Goal: Task Accomplishment & Management: Manage account settings

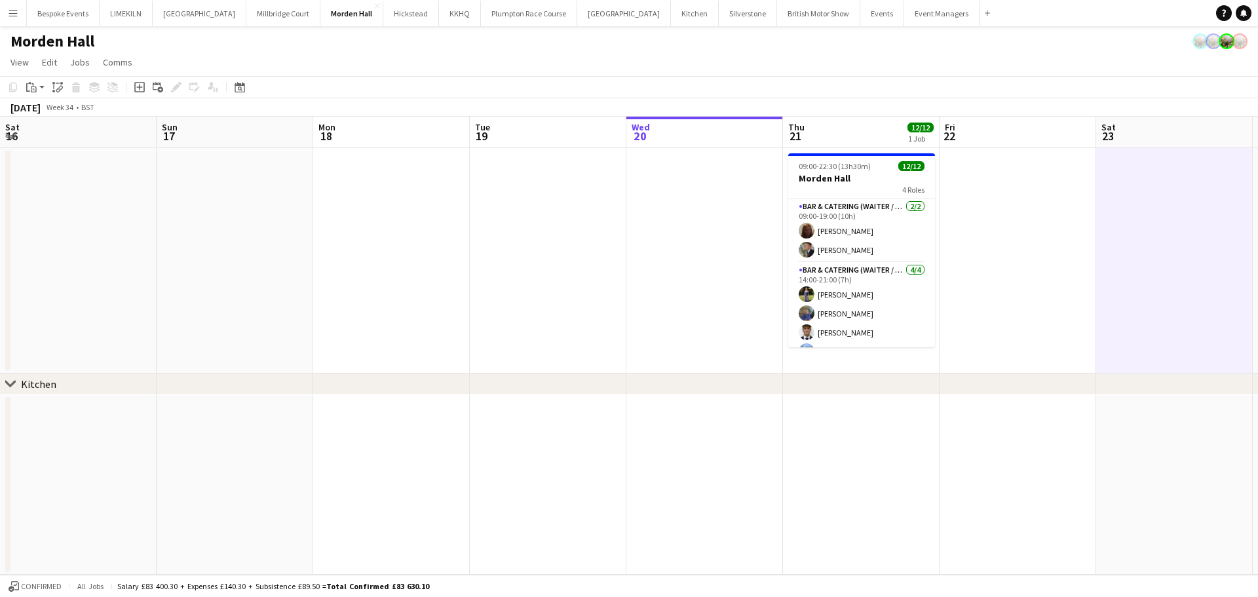
scroll to position [0, 314]
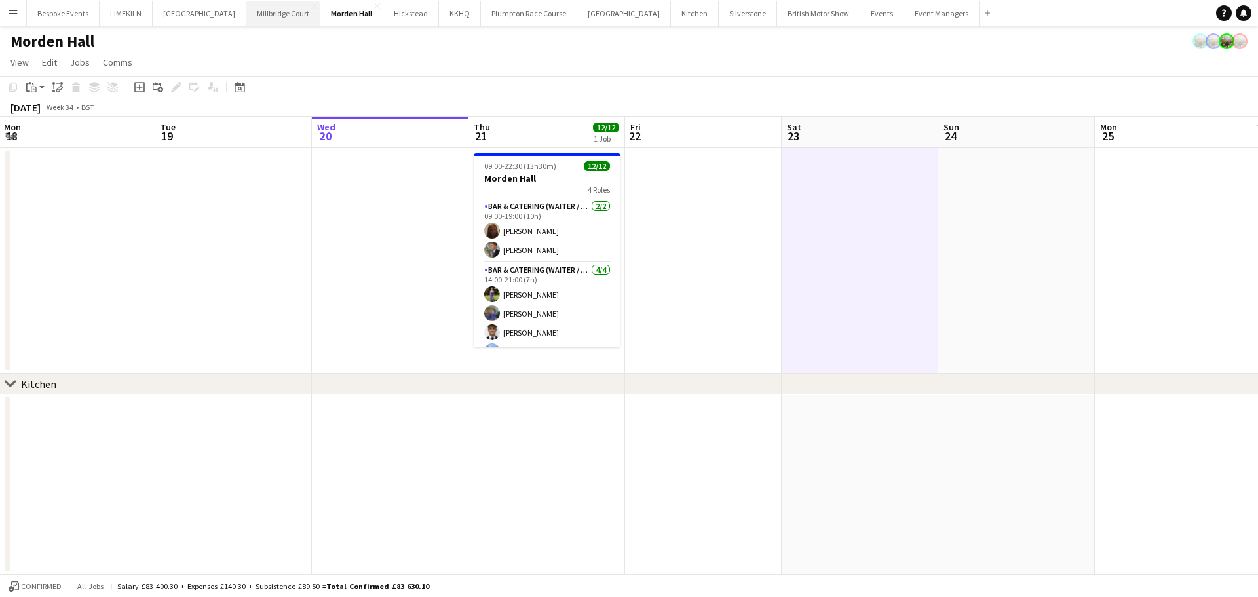
click at [251, 22] on button "[GEOGRAPHIC_DATA]" at bounding box center [283, 14] width 74 height 26
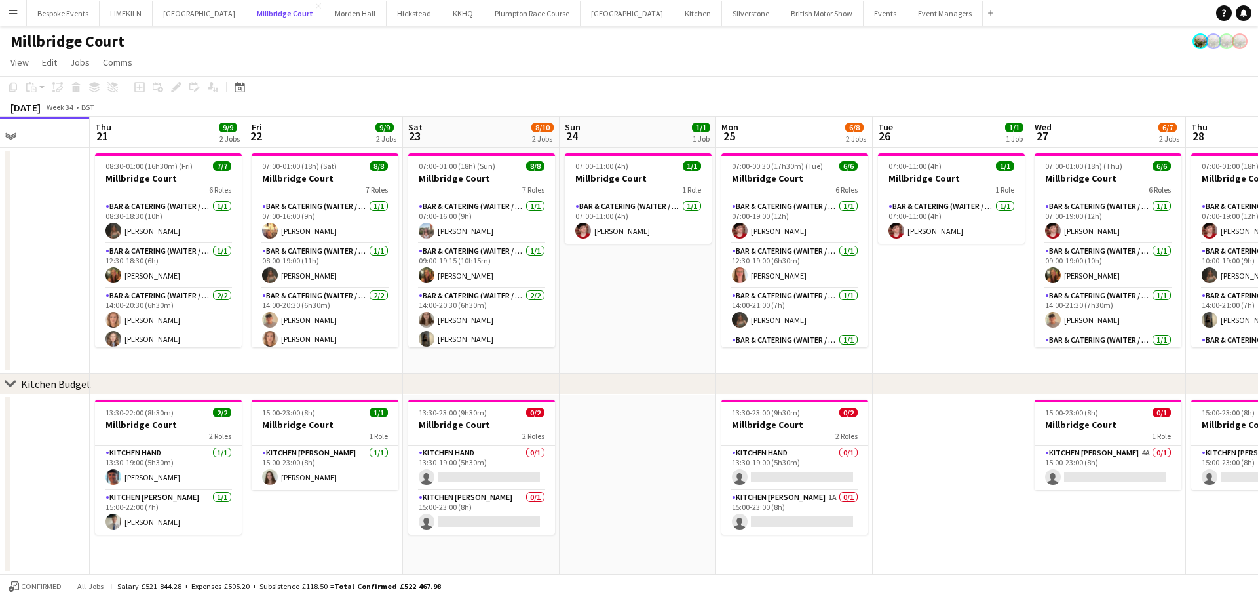
scroll to position [0, 500]
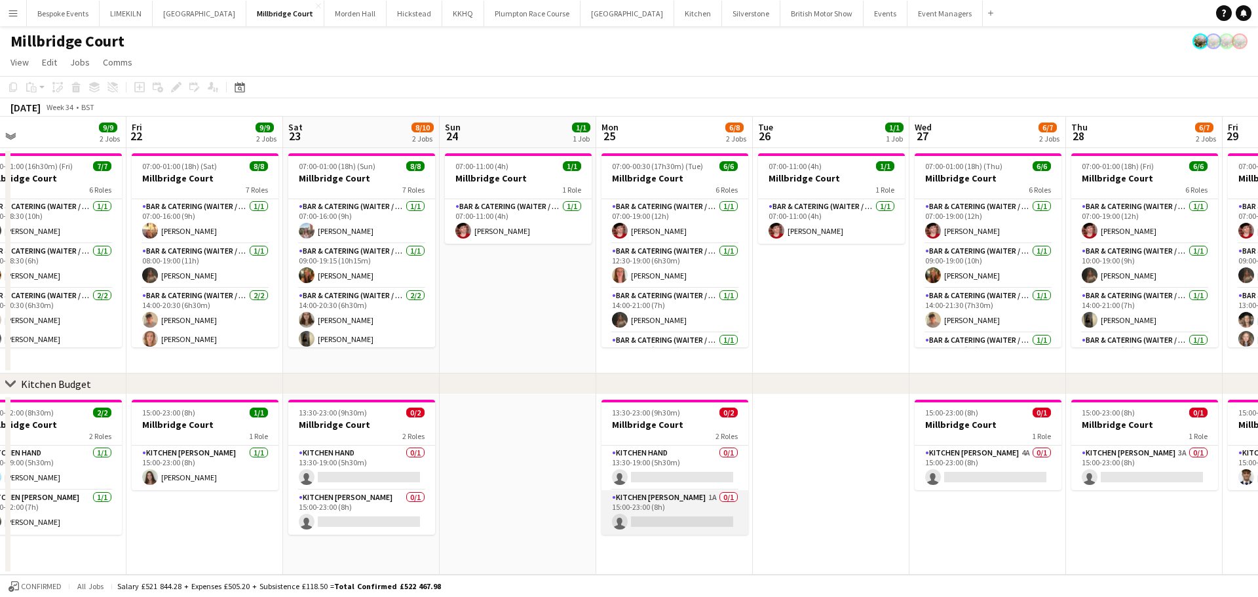
click at [681, 519] on app-card-role "Kitchen [PERSON_NAME] 1A 0/1 15:00-23:00 (8h) single-neutral-actions" at bounding box center [674, 512] width 147 height 45
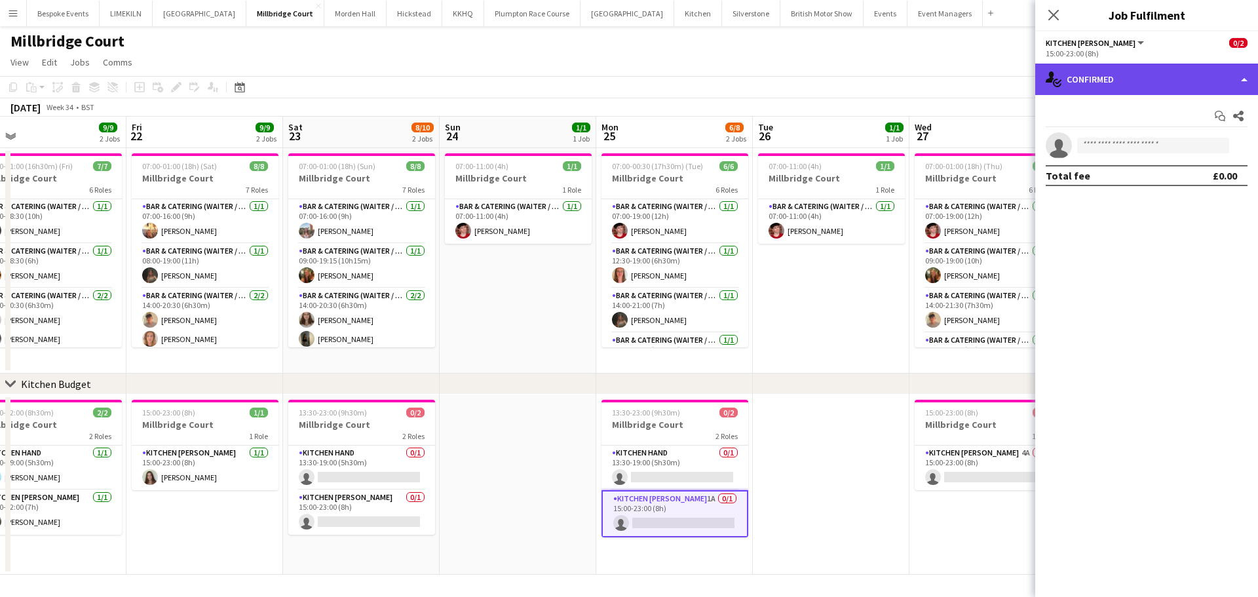
click at [1179, 79] on div "single-neutral-actions-check-2 Confirmed" at bounding box center [1146, 79] width 223 height 31
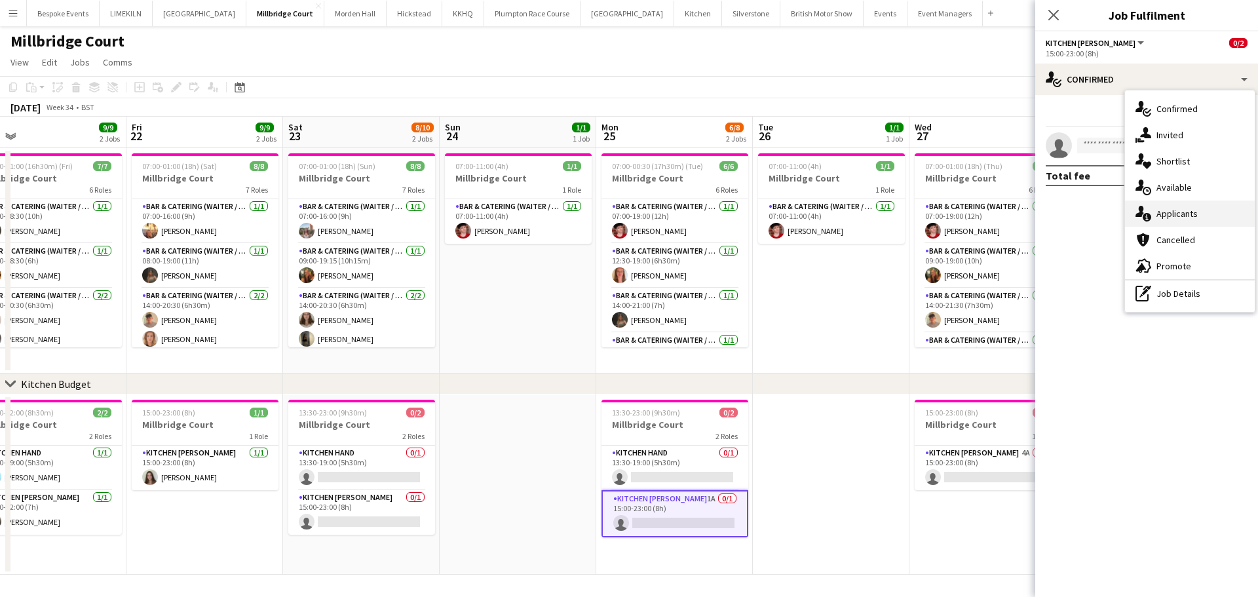
click at [1228, 206] on div "single-neutral-actions-information Applicants" at bounding box center [1190, 213] width 130 height 26
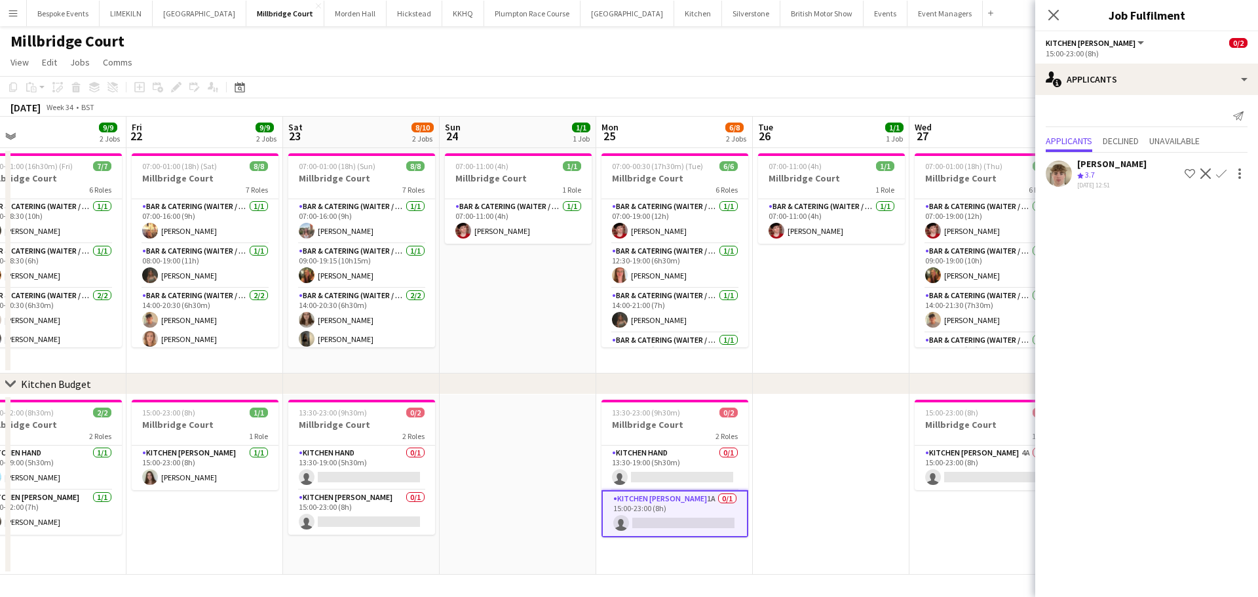
click at [872, 324] on app-date-cell "07:00-11:00 (4h) 1/1 Millbridge Court 1 Role Bar & Catering (Waiter / waitress)…" at bounding box center [831, 260] width 157 height 225
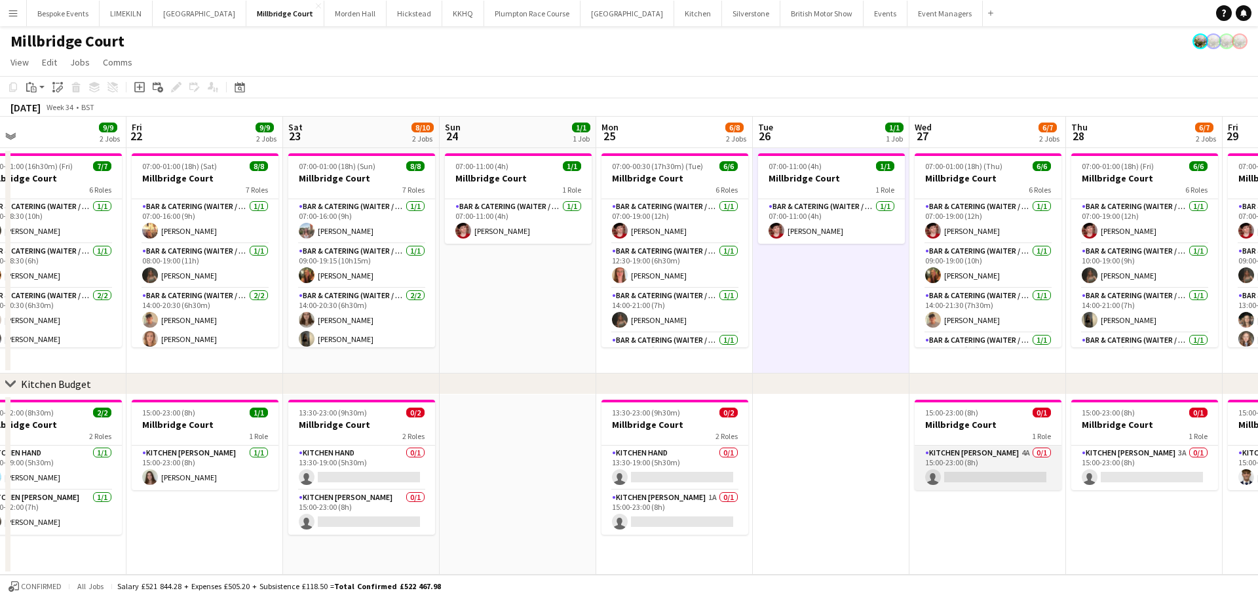
click at [994, 473] on app-card-role "Kitchen [PERSON_NAME] 4A 0/1 15:00-23:00 (8h) single-neutral-actions" at bounding box center [988, 467] width 147 height 45
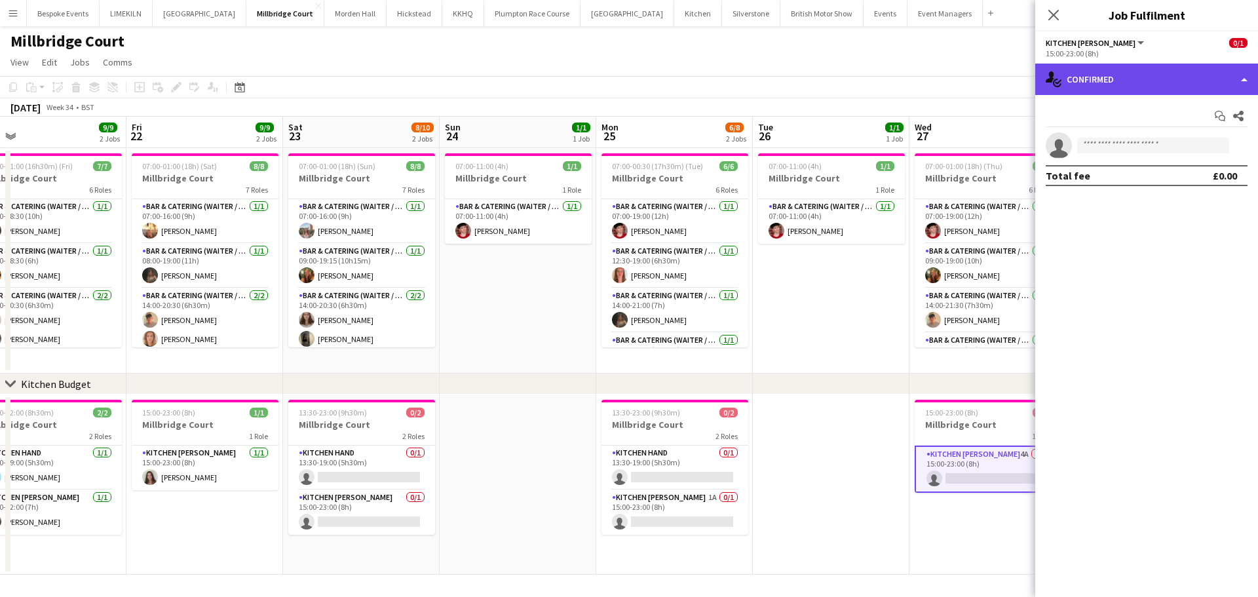
click at [1133, 65] on div "single-neutral-actions-check-2 Confirmed" at bounding box center [1146, 79] width 223 height 31
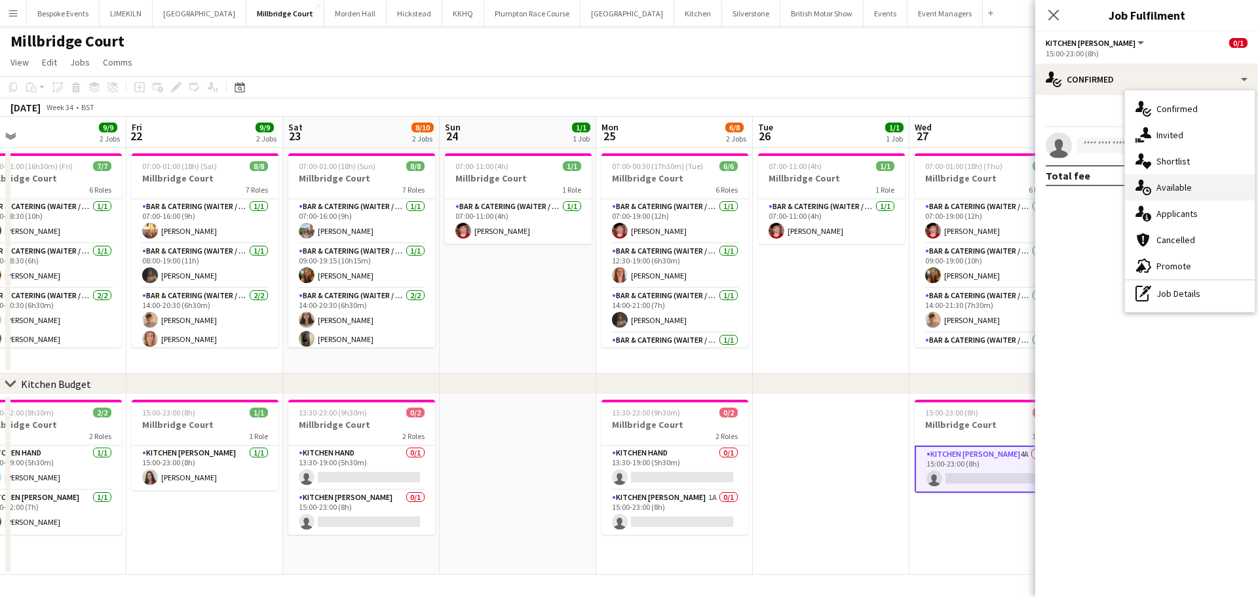
click at [1203, 198] on div "single-neutral-actions-upload Available" at bounding box center [1190, 187] width 130 height 26
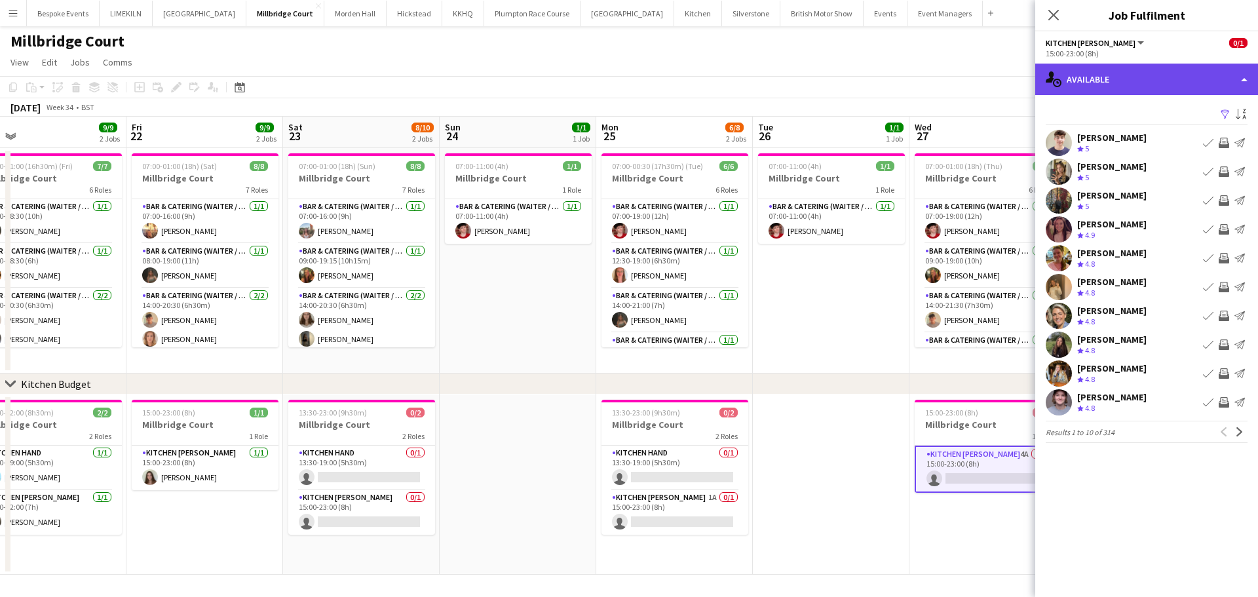
click at [1152, 65] on div "single-neutral-actions-upload Available" at bounding box center [1146, 79] width 223 height 31
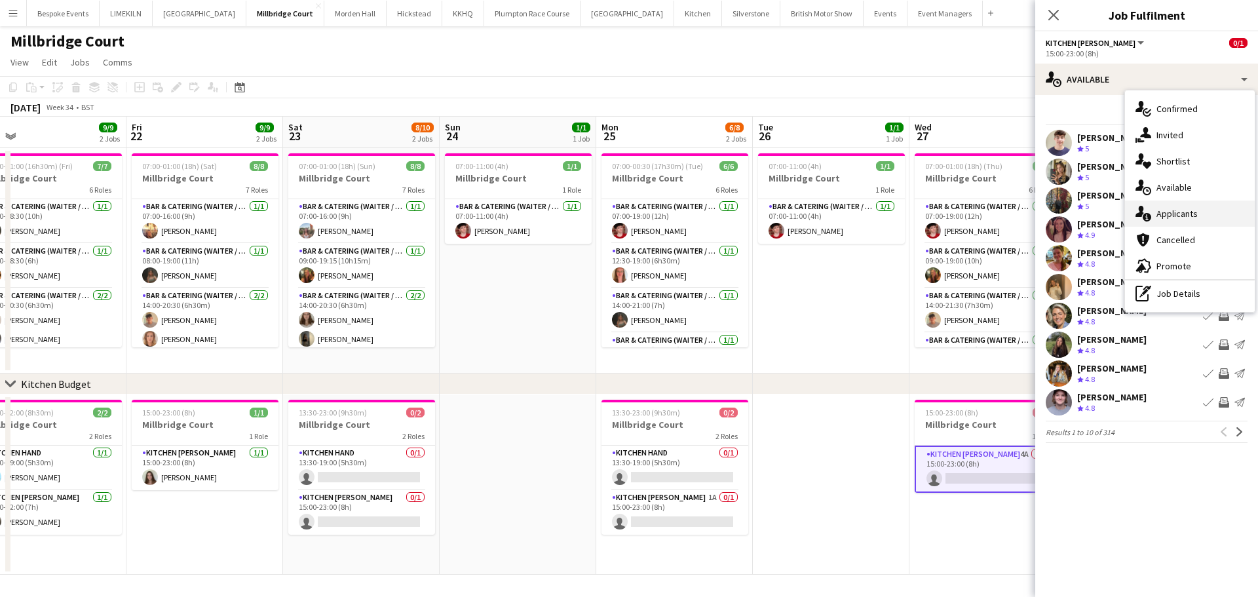
click at [1196, 214] on div "single-neutral-actions-information Applicants" at bounding box center [1190, 213] width 130 height 26
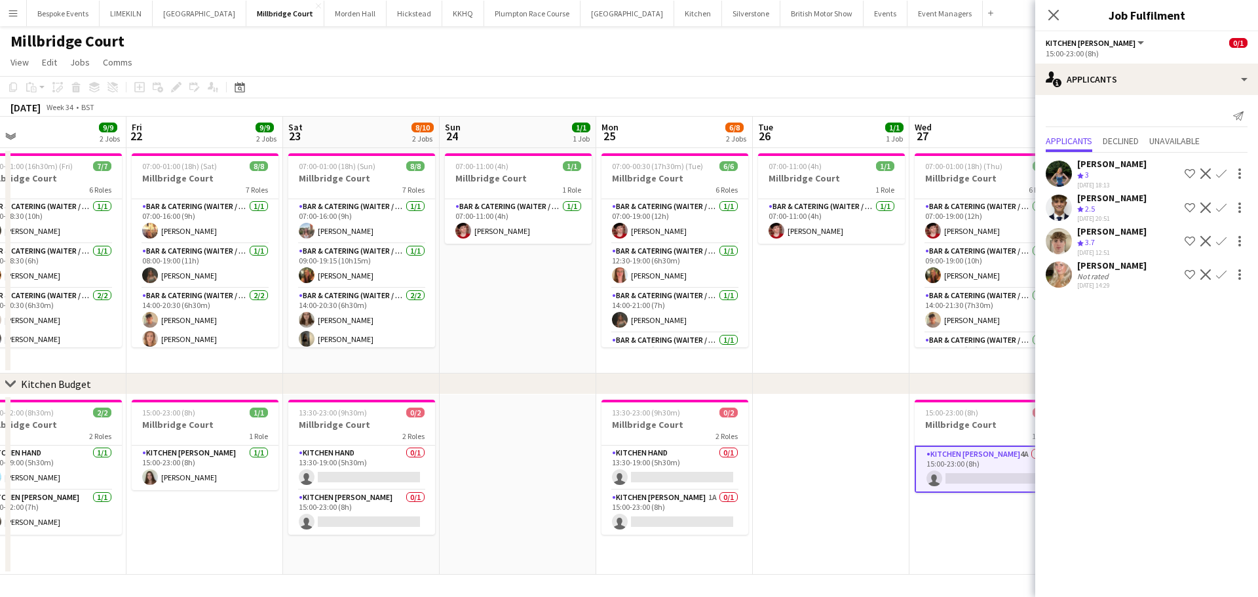
click at [865, 293] on app-date-cell "07:00-11:00 (4h) 1/1 Millbridge Court 1 Role Bar & Catering (Waiter / waitress)…" at bounding box center [831, 260] width 157 height 225
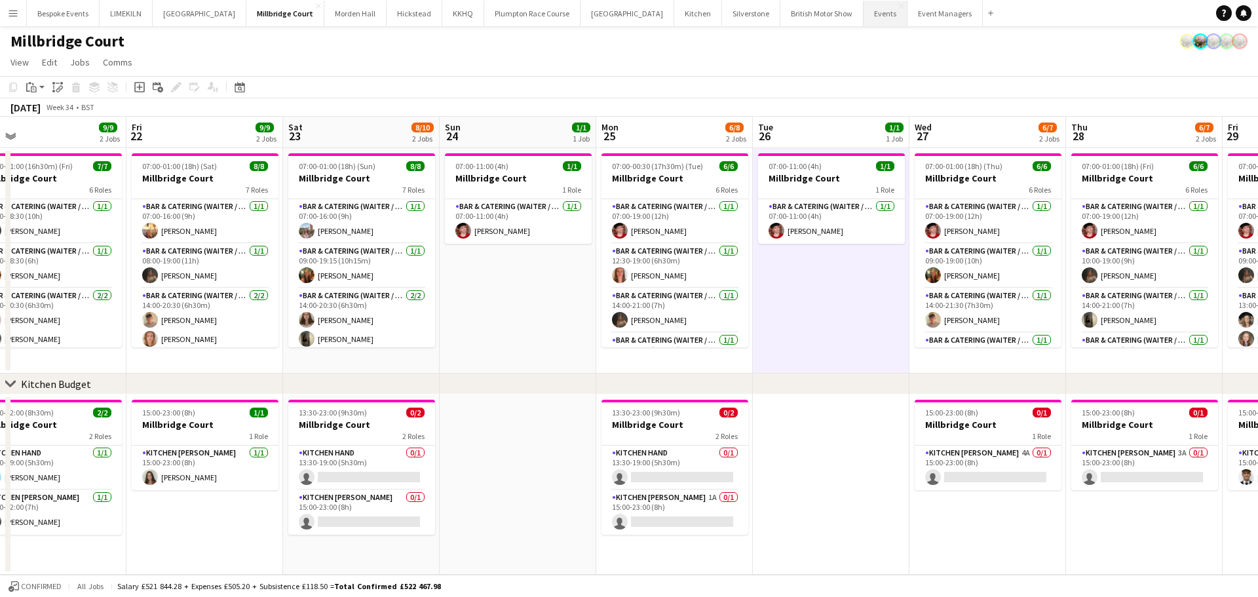
click at [863, 18] on button "Events Close" at bounding box center [885, 14] width 44 height 26
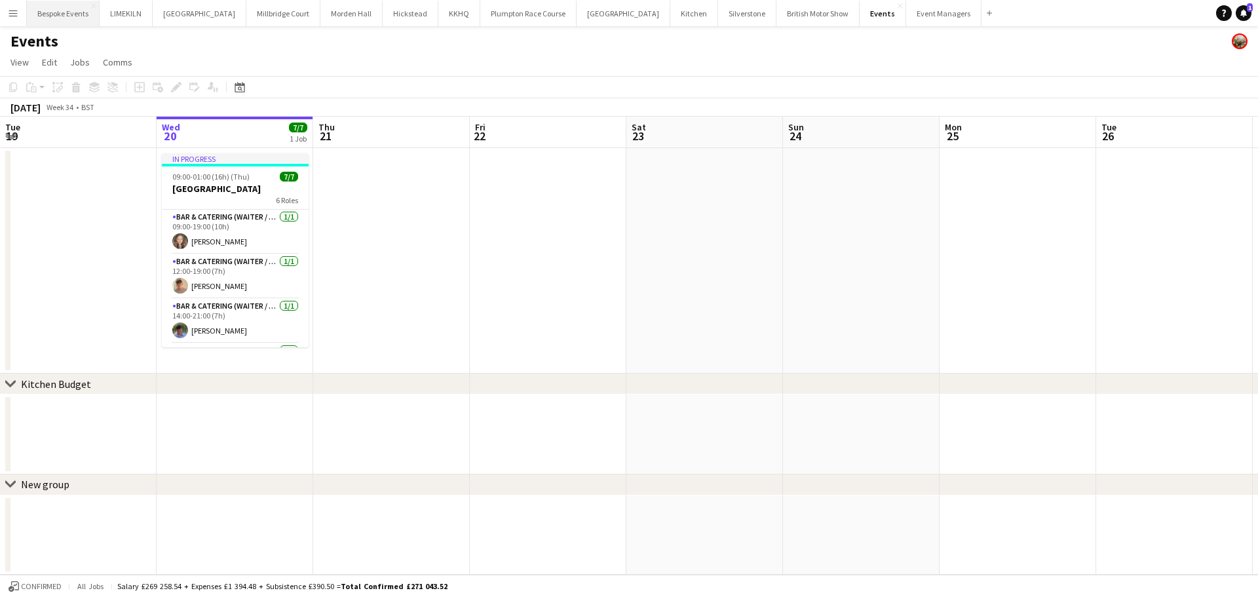
click at [79, 10] on button "Bespoke Events Close" at bounding box center [63, 14] width 73 height 26
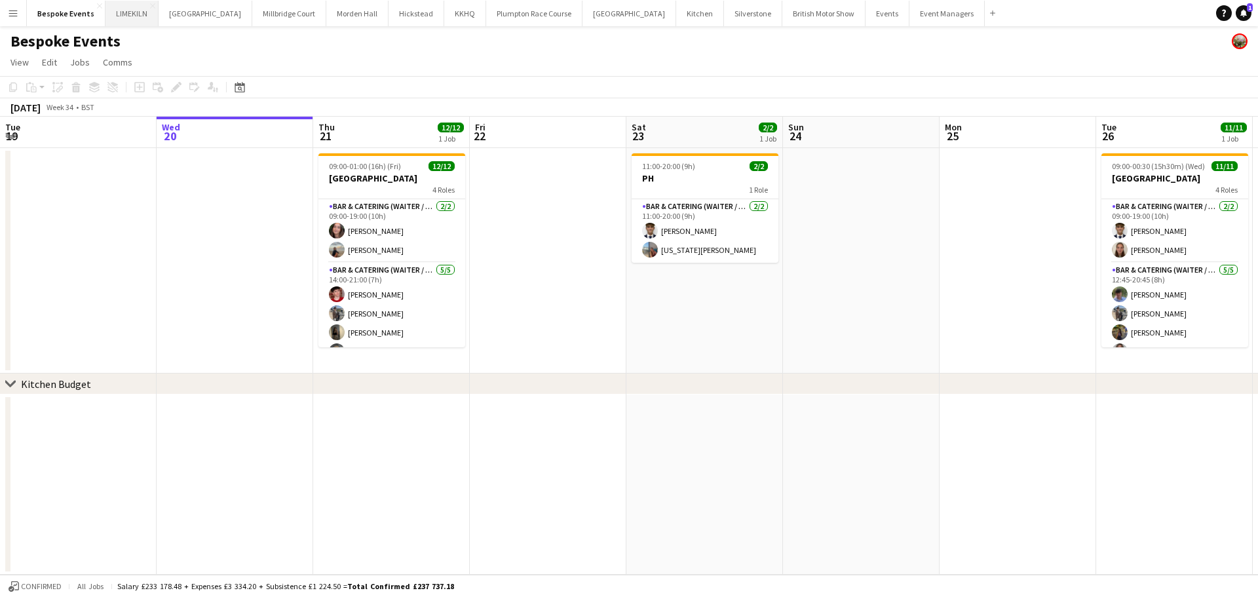
click at [136, 5] on button "LIMEKILN Close" at bounding box center [131, 14] width 53 height 26
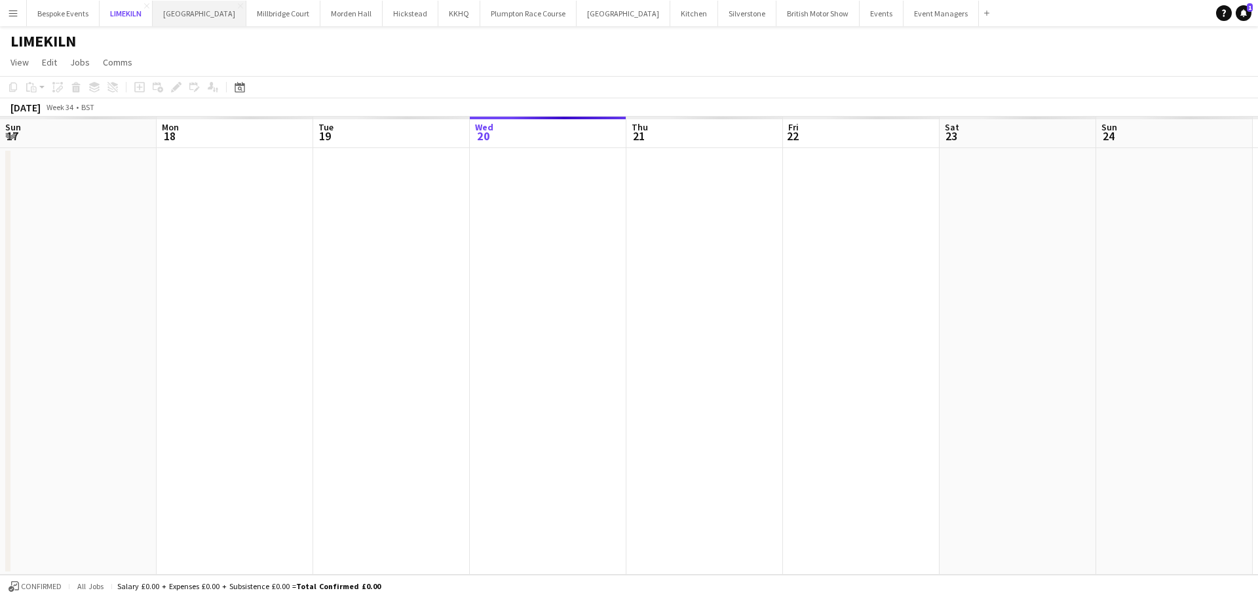
scroll to position [0, 313]
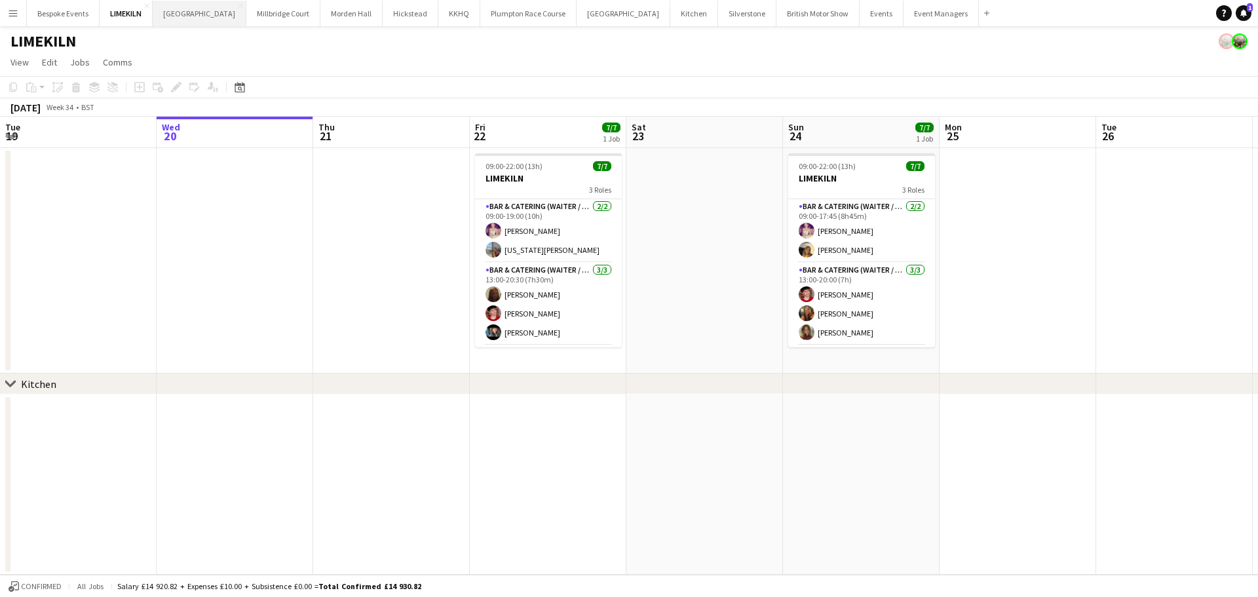
click at [189, 12] on button "[GEOGRAPHIC_DATA] Close" at bounding box center [200, 14] width 94 height 26
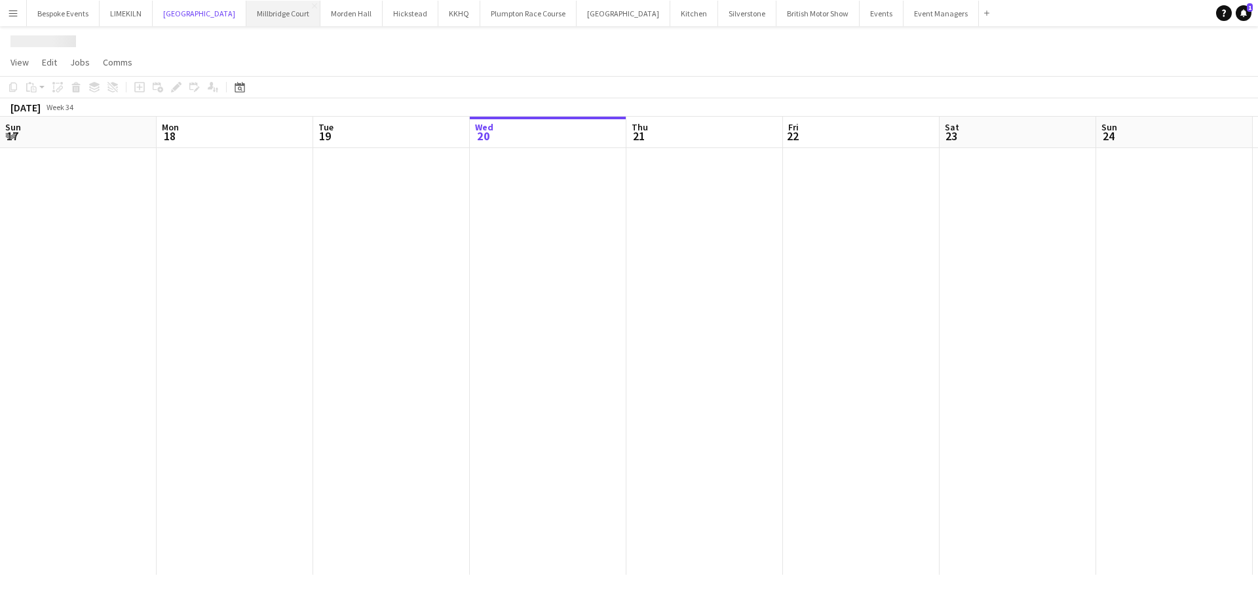
scroll to position [0, 313]
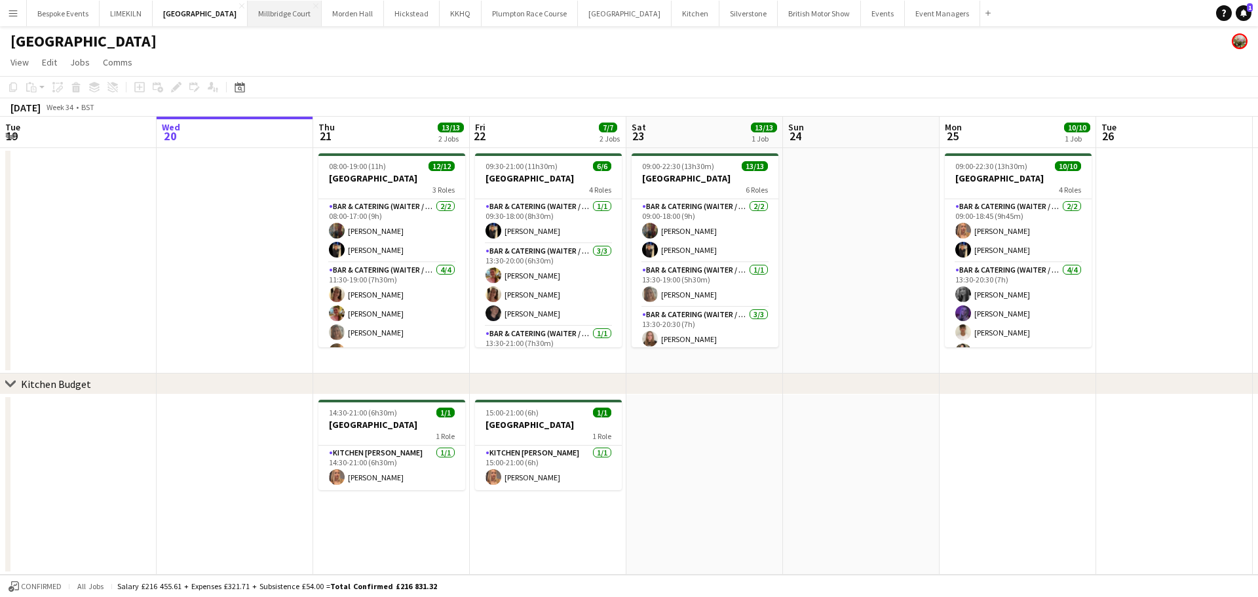
click at [256, 11] on button "[GEOGRAPHIC_DATA]" at bounding box center [285, 14] width 74 height 26
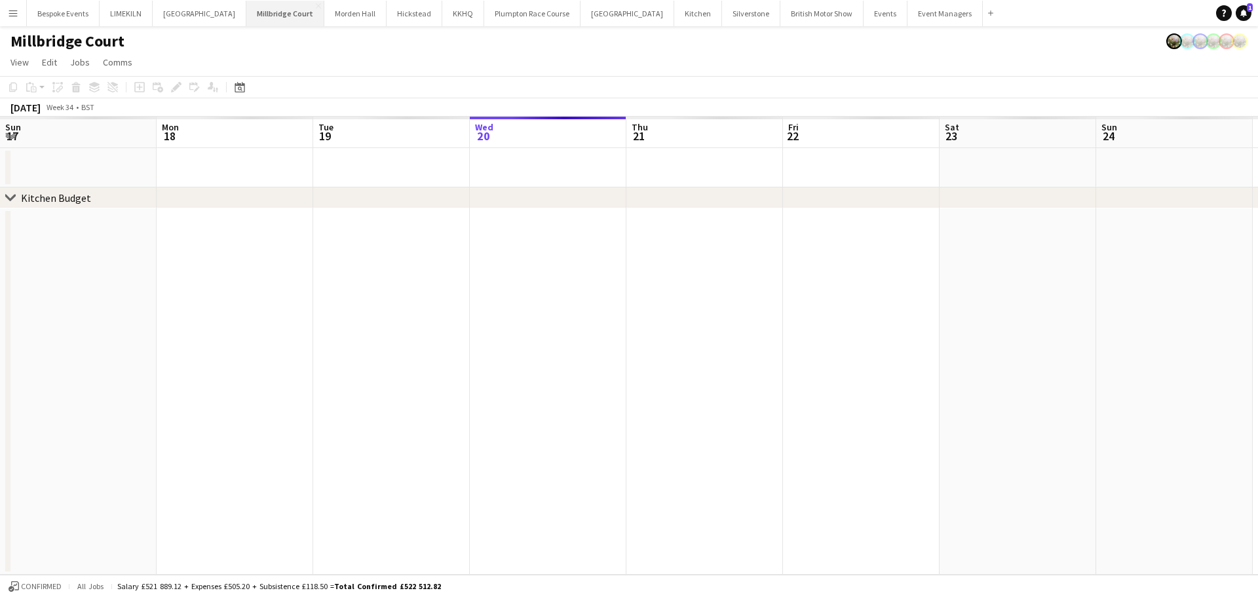
scroll to position [0, 313]
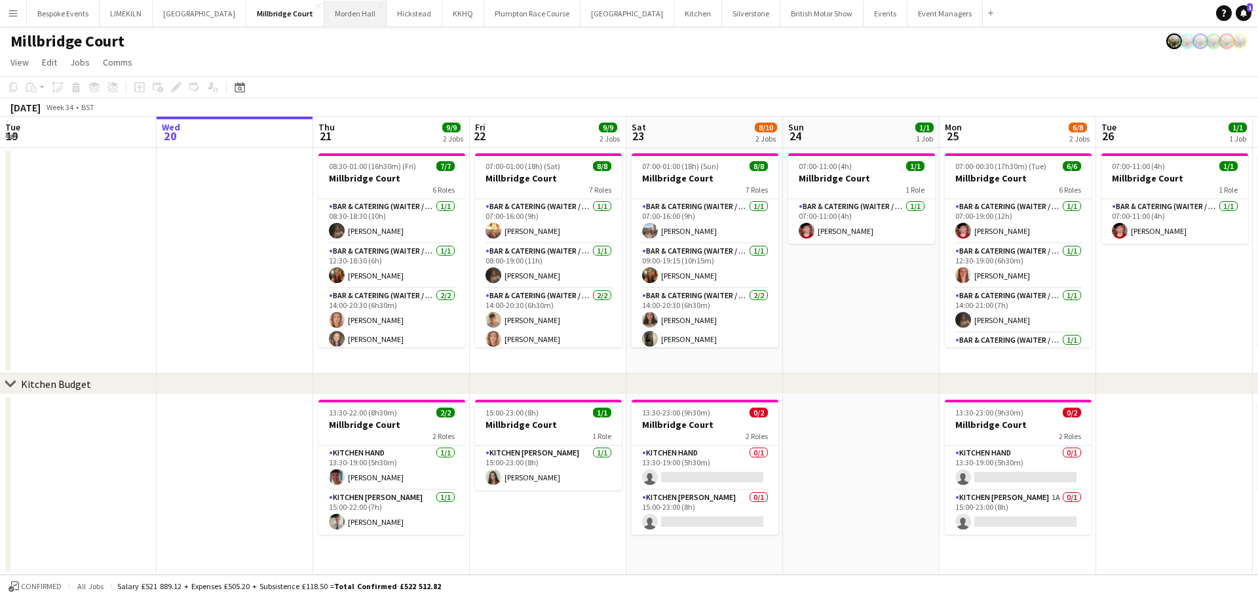
click at [350, 10] on button "[GEOGRAPHIC_DATA] Close" at bounding box center [355, 14] width 62 height 26
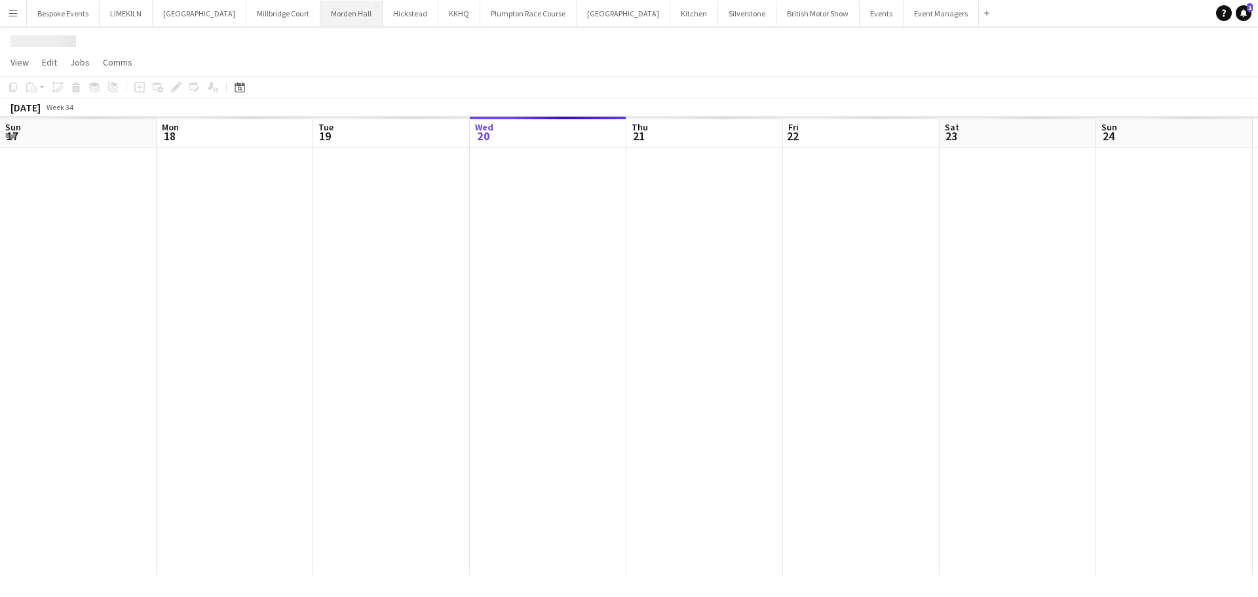
scroll to position [0, 313]
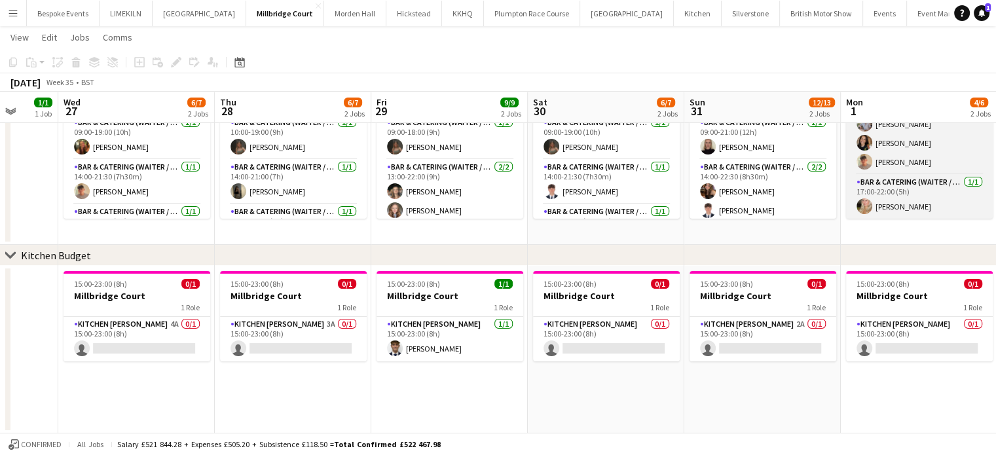
scroll to position [0, 411]
